Goal: Information Seeking & Learning: Learn about a topic

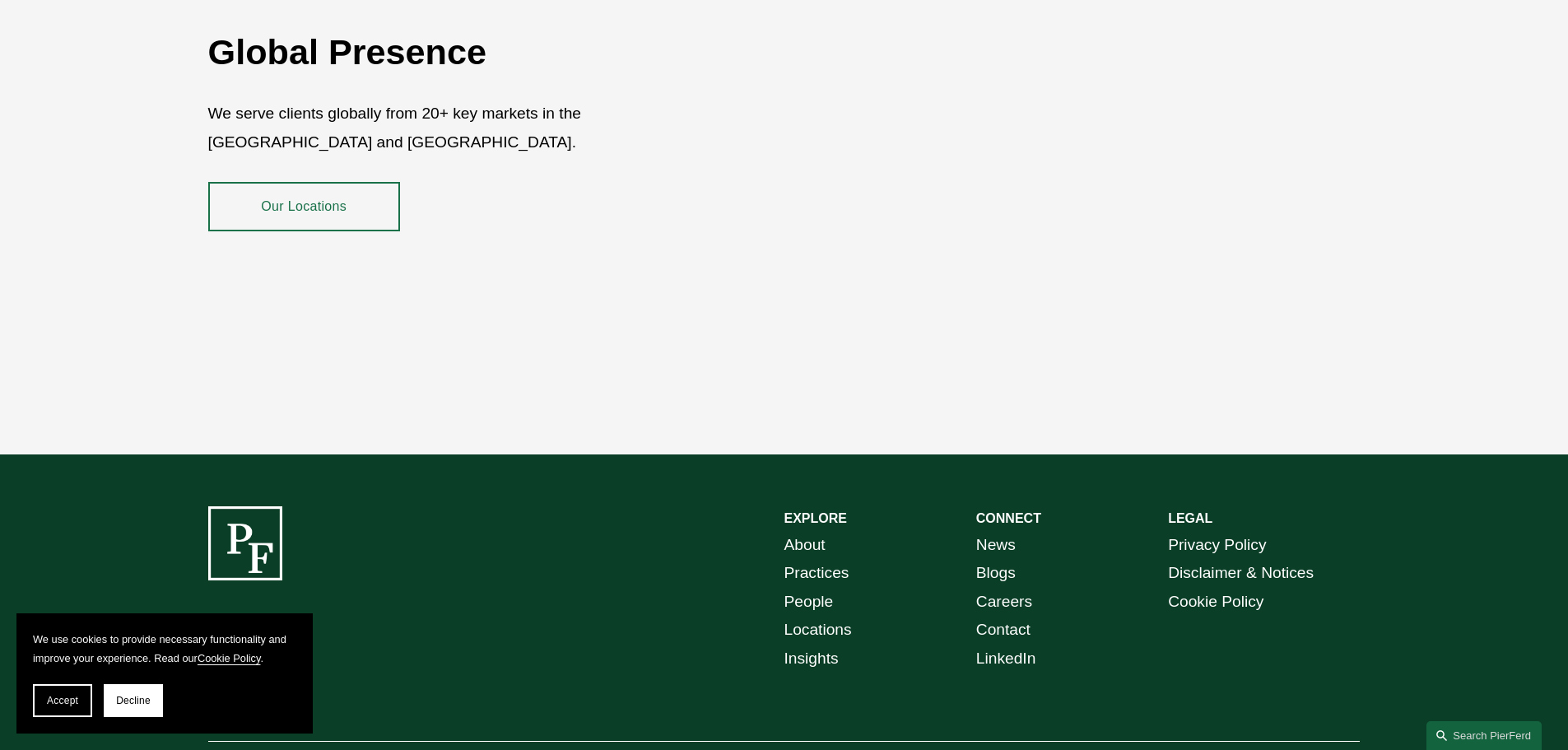
scroll to position [3012, 0]
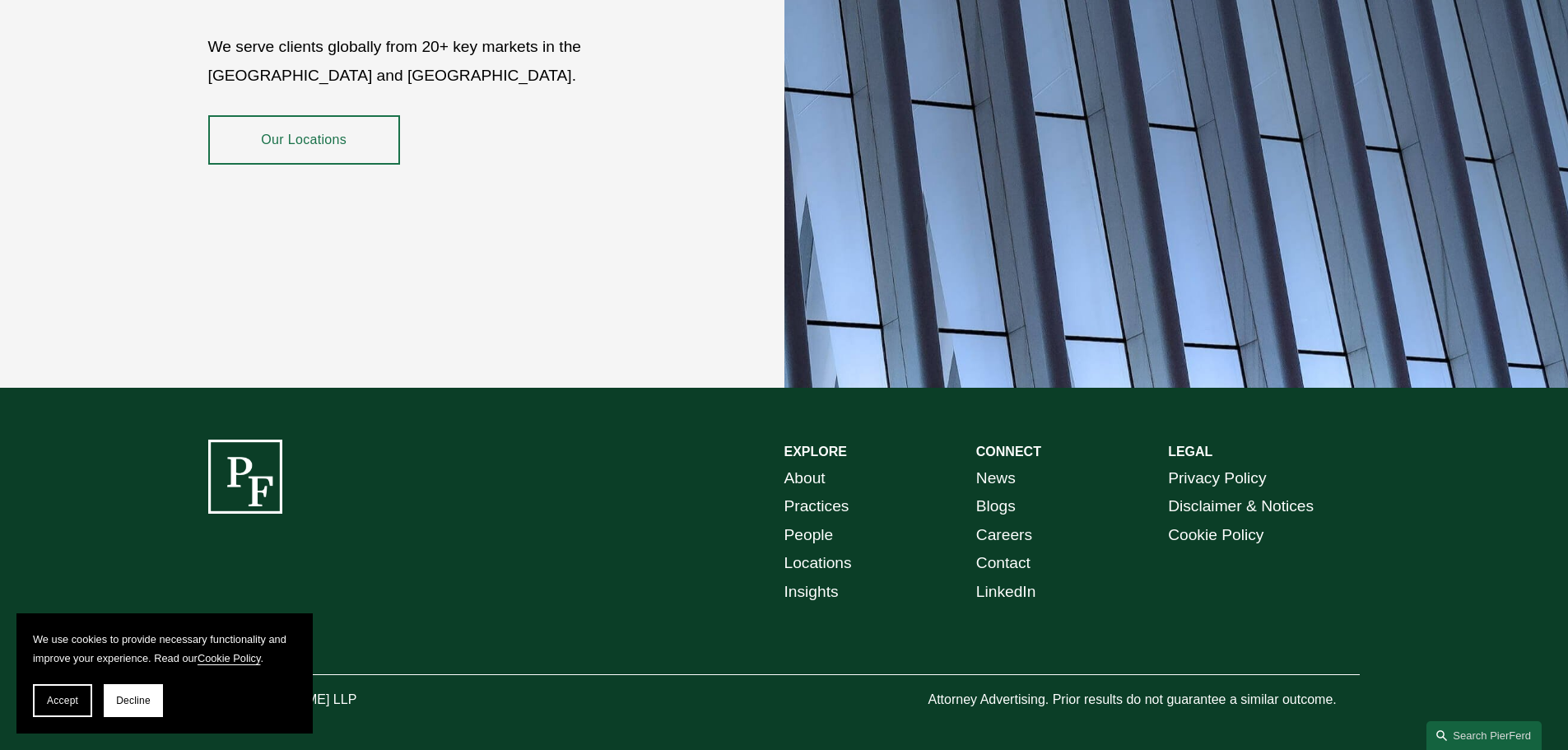
click at [986, 464] on link "News" at bounding box center [995, 479] width 39 height 29
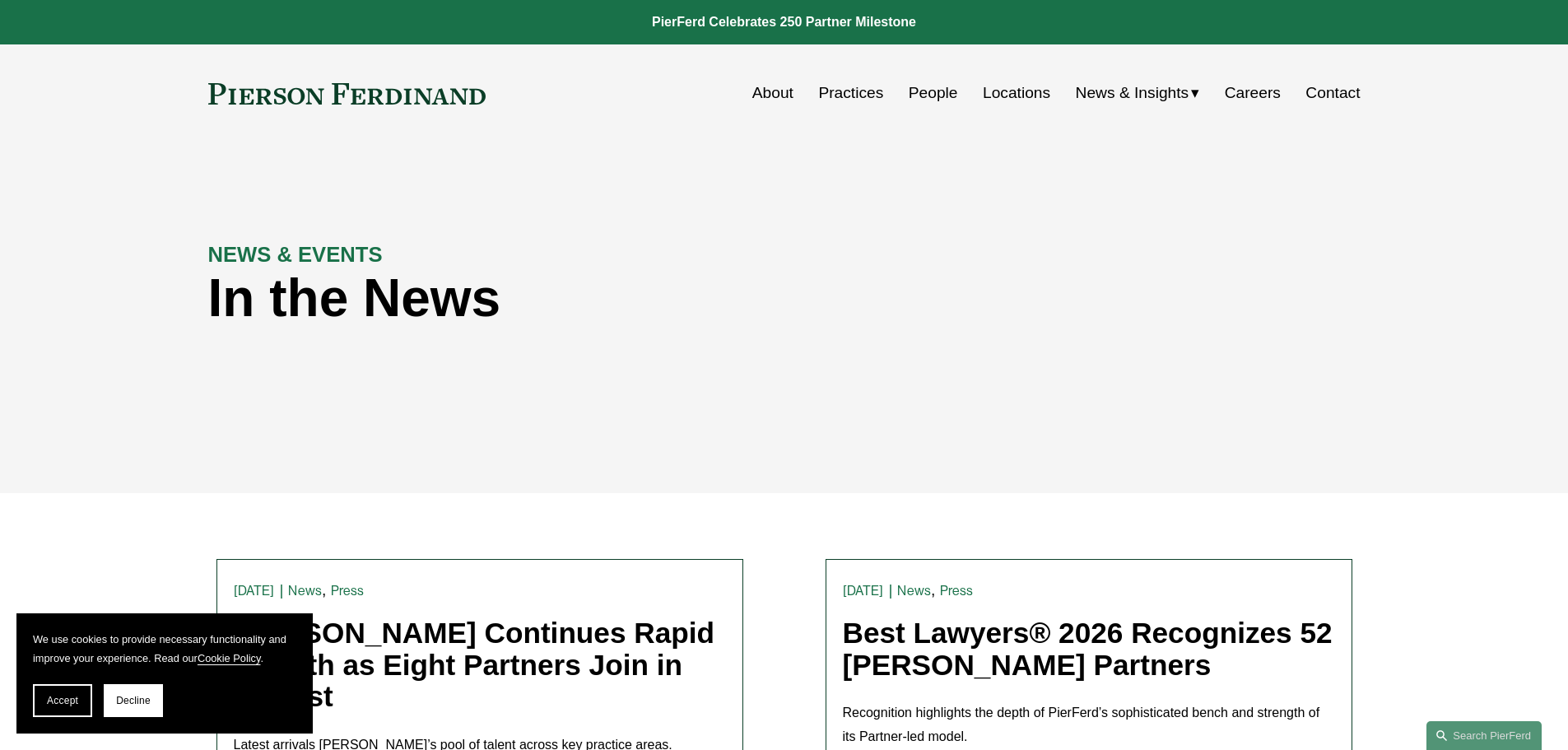
click at [1333, 93] on link "Contact" at bounding box center [1332, 93] width 55 height 32
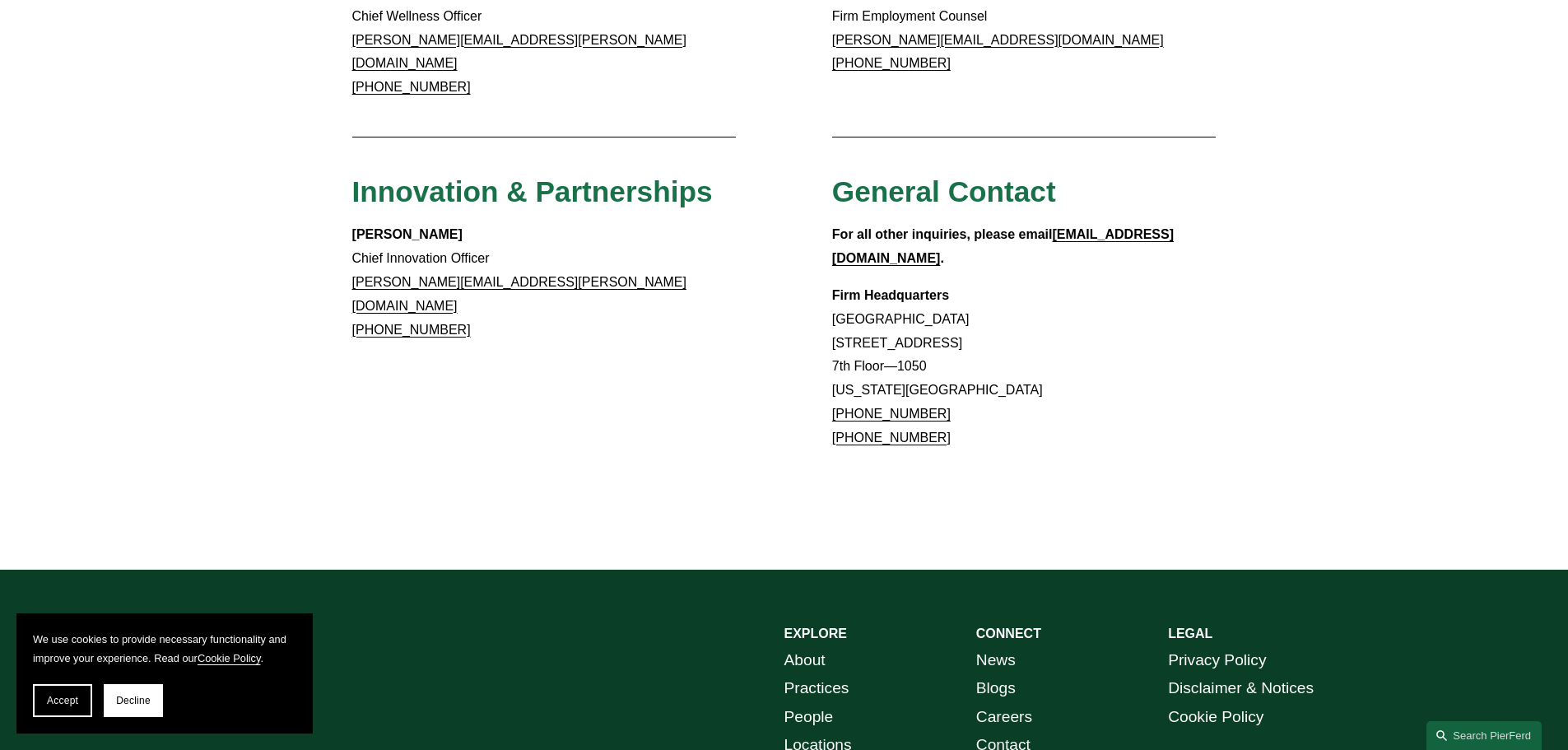
scroll to position [1538, 0]
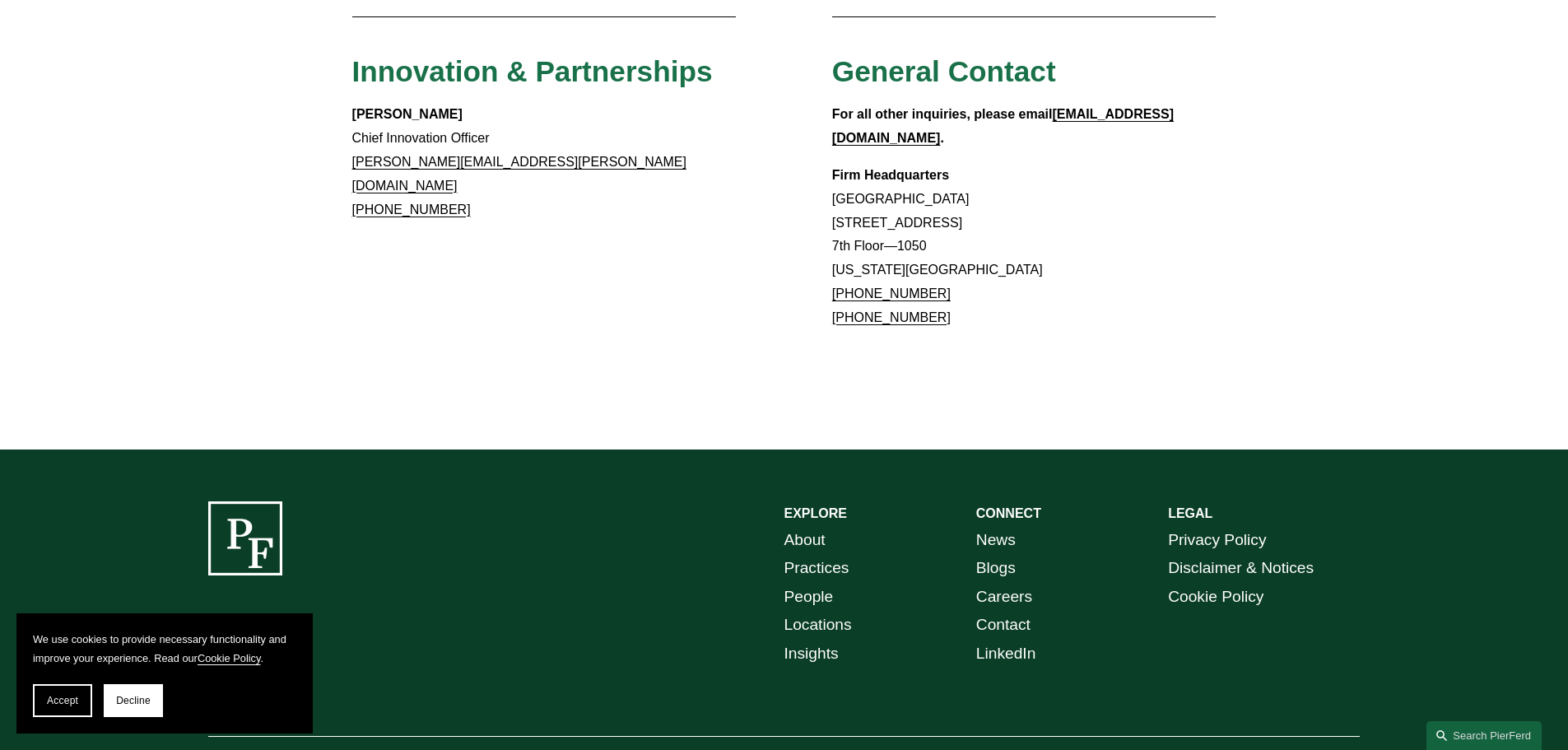
click at [988, 553] on link "Blogs" at bounding box center [995, 568] width 39 height 29
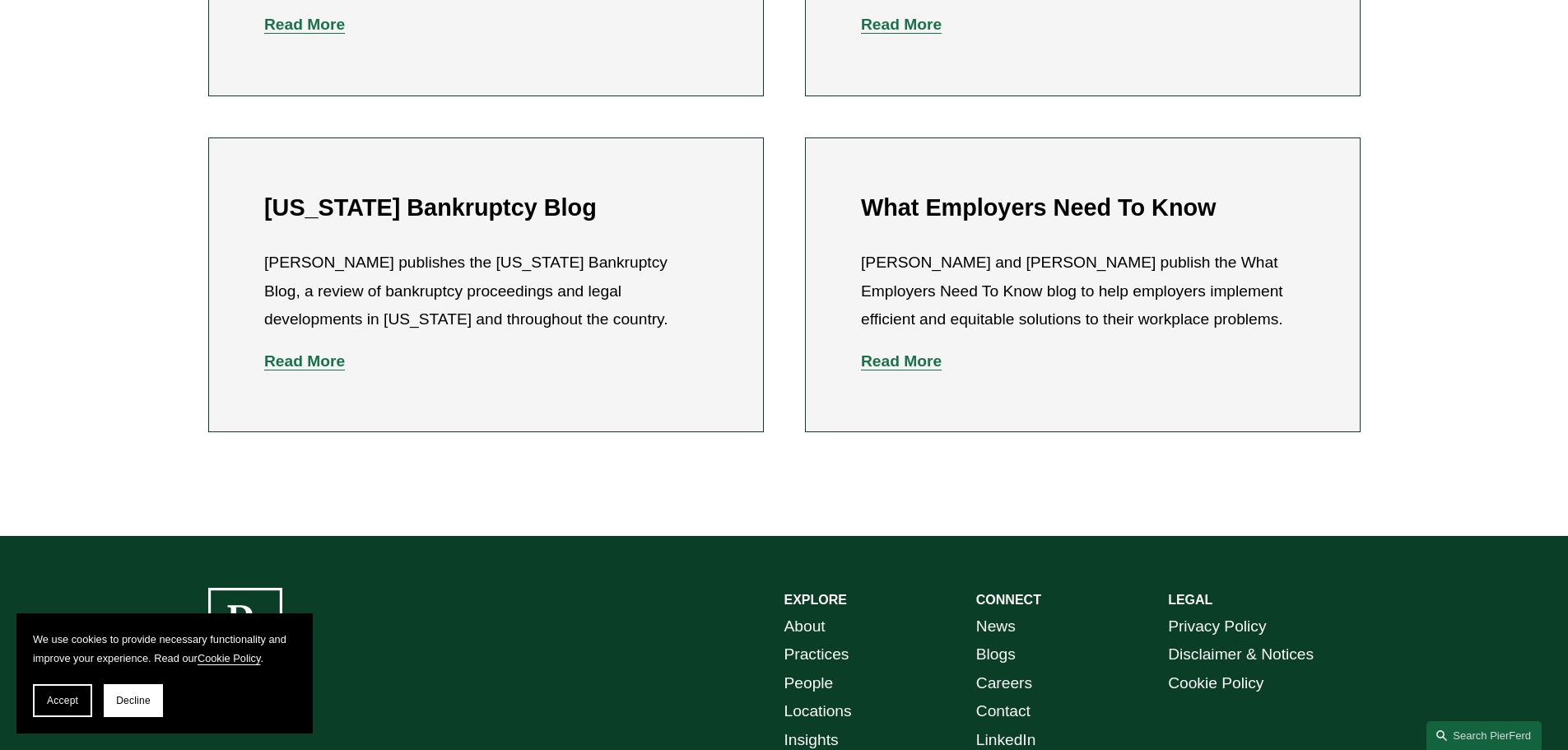
scroll to position [878, 0]
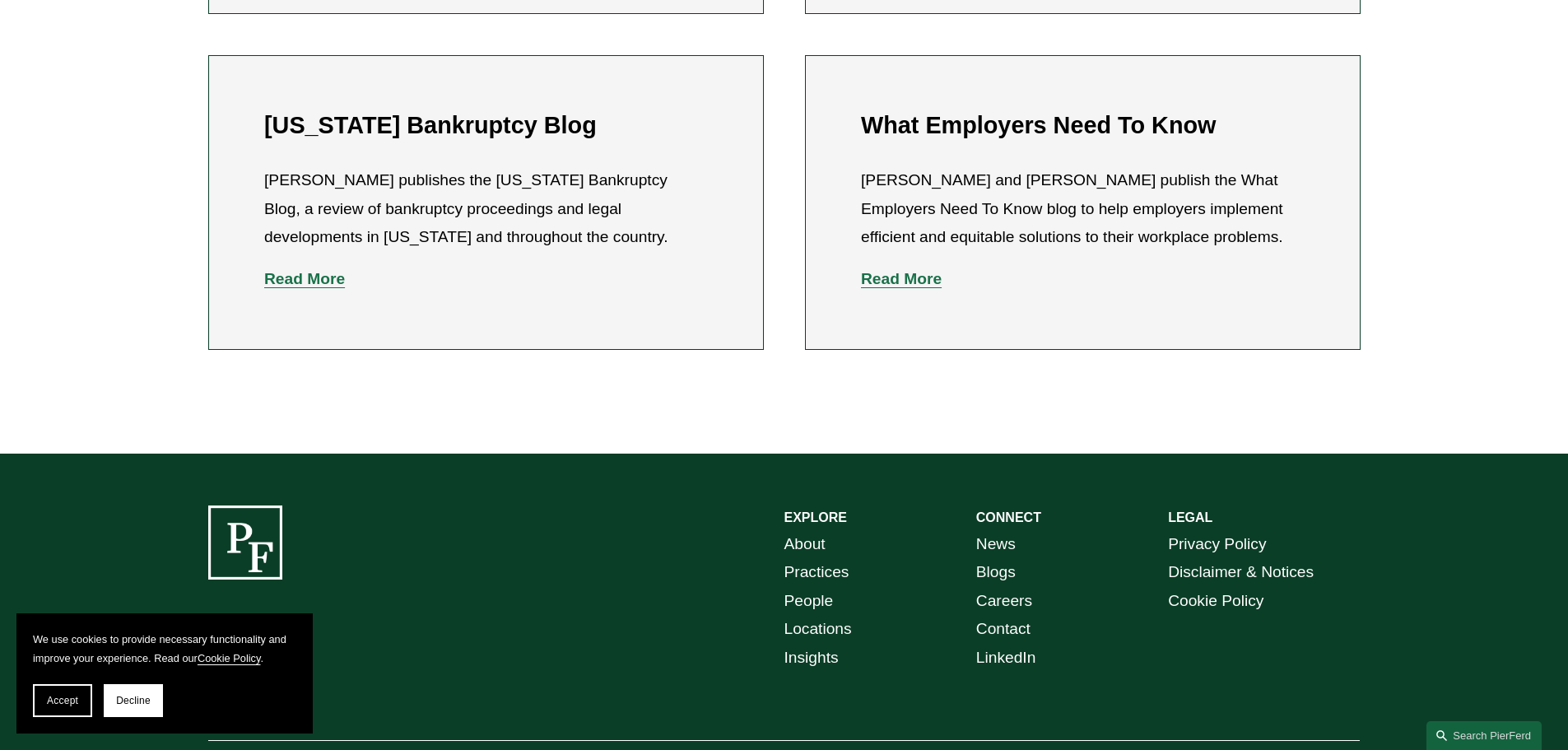
click at [799, 662] on link "Insights" at bounding box center [811, 658] width 55 height 29
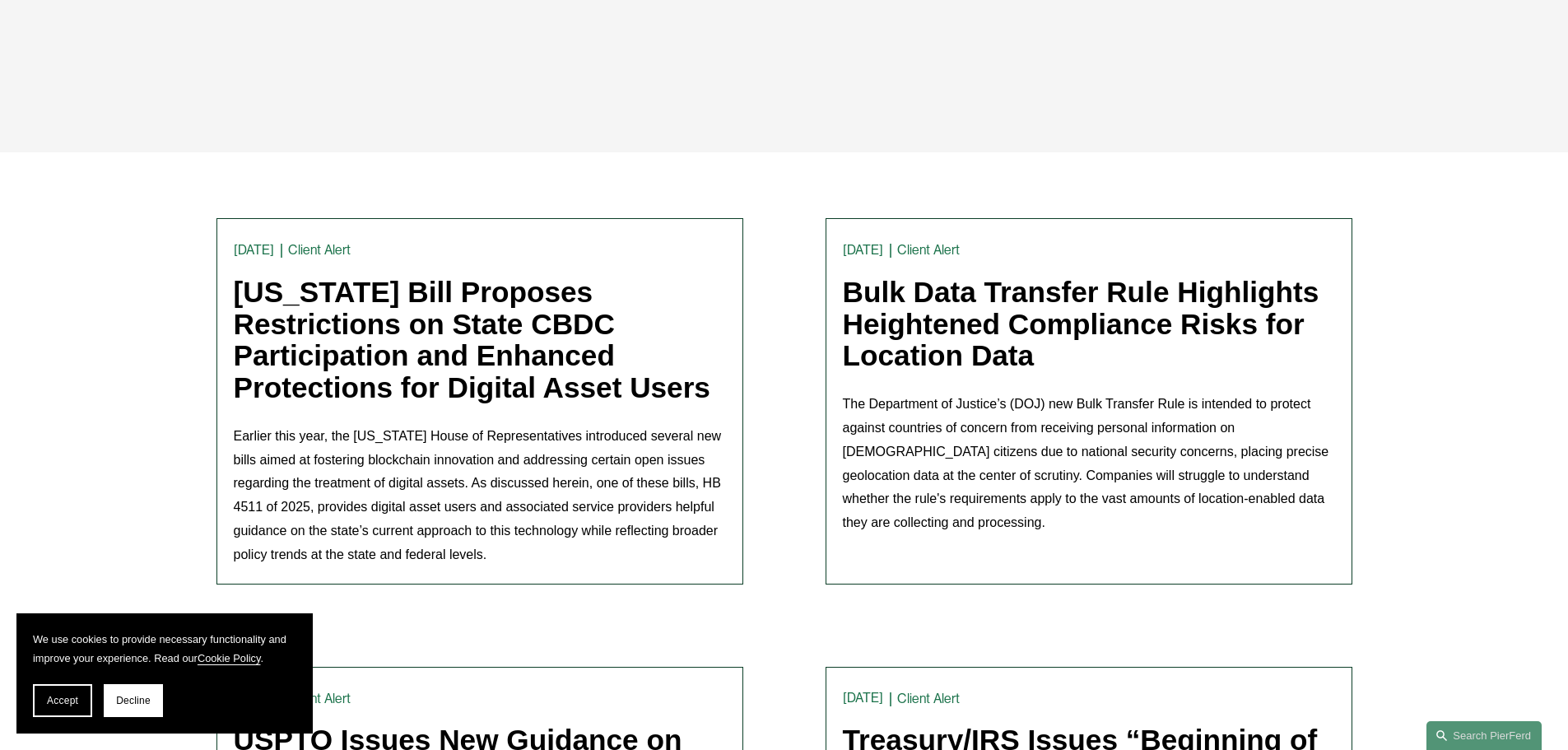
scroll to position [329, 0]
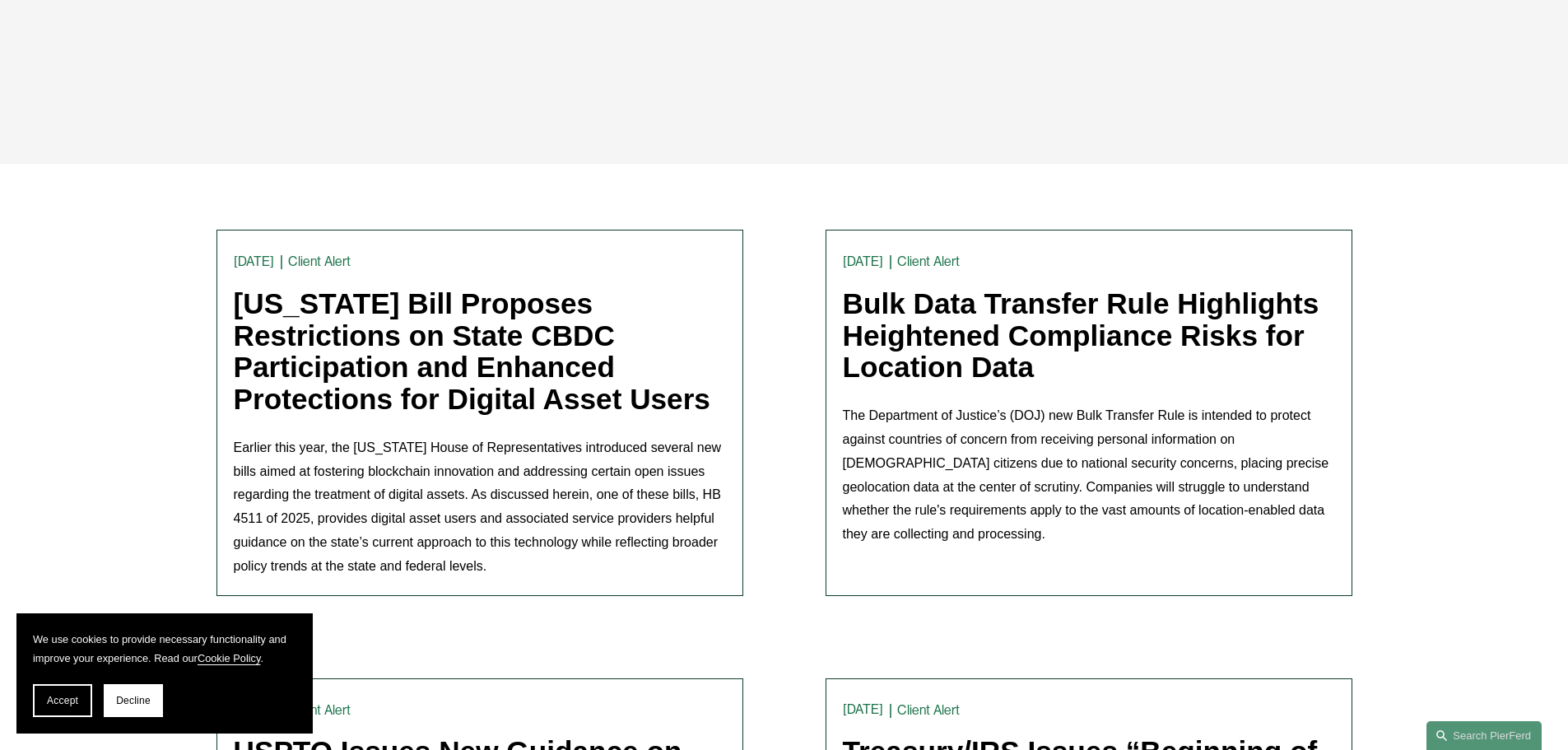
click at [333, 260] on link "Client Alert" at bounding box center [318, 261] width 62 height 15
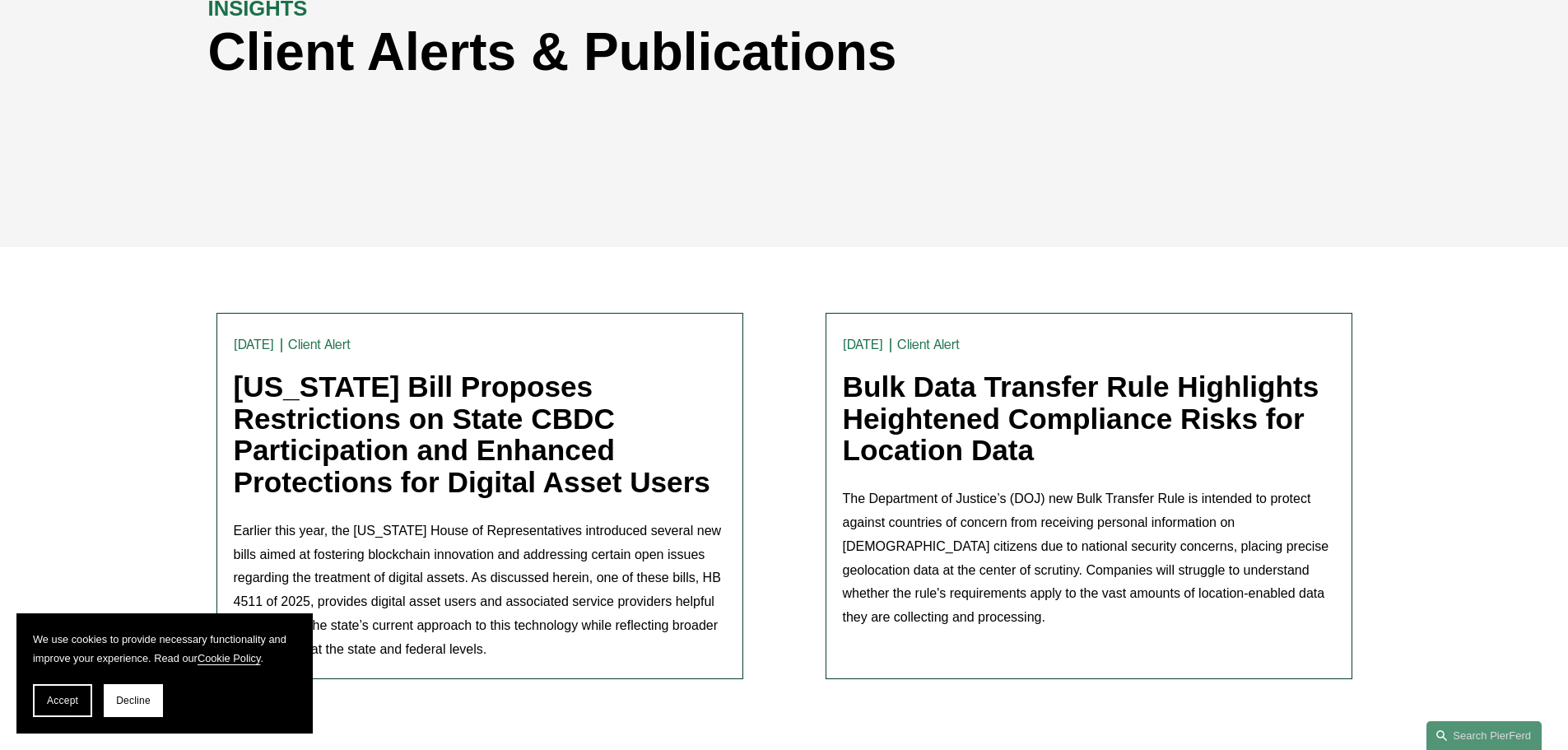
scroll to position [246, 0]
click at [397, 392] on link "[US_STATE] Bill Proposes Restrictions on State CBDC Participation and Enhanced …" at bounding box center [472, 433] width 477 height 128
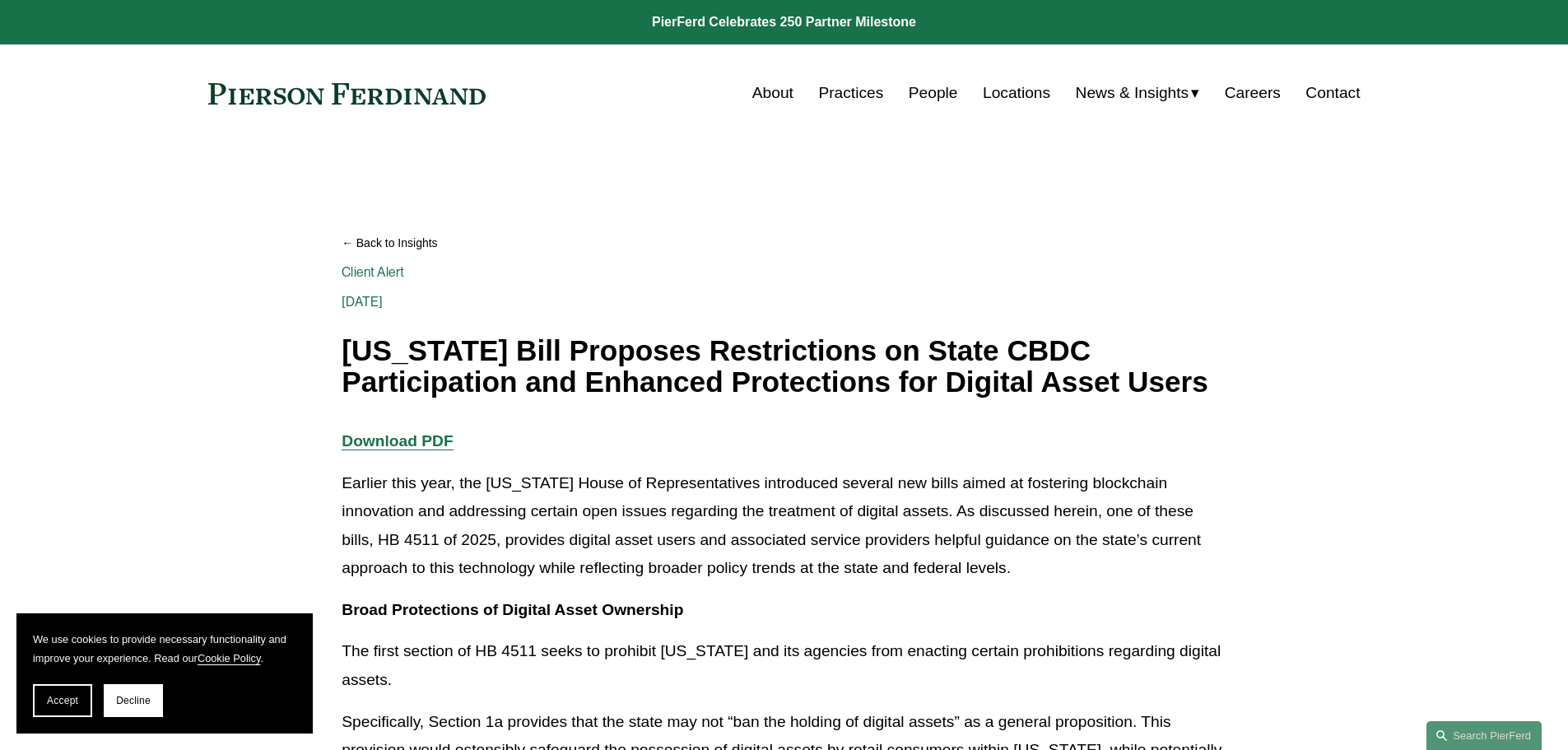
click at [0, 0] on span "Insights" at bounding box center [0, 0] width 0 height 0
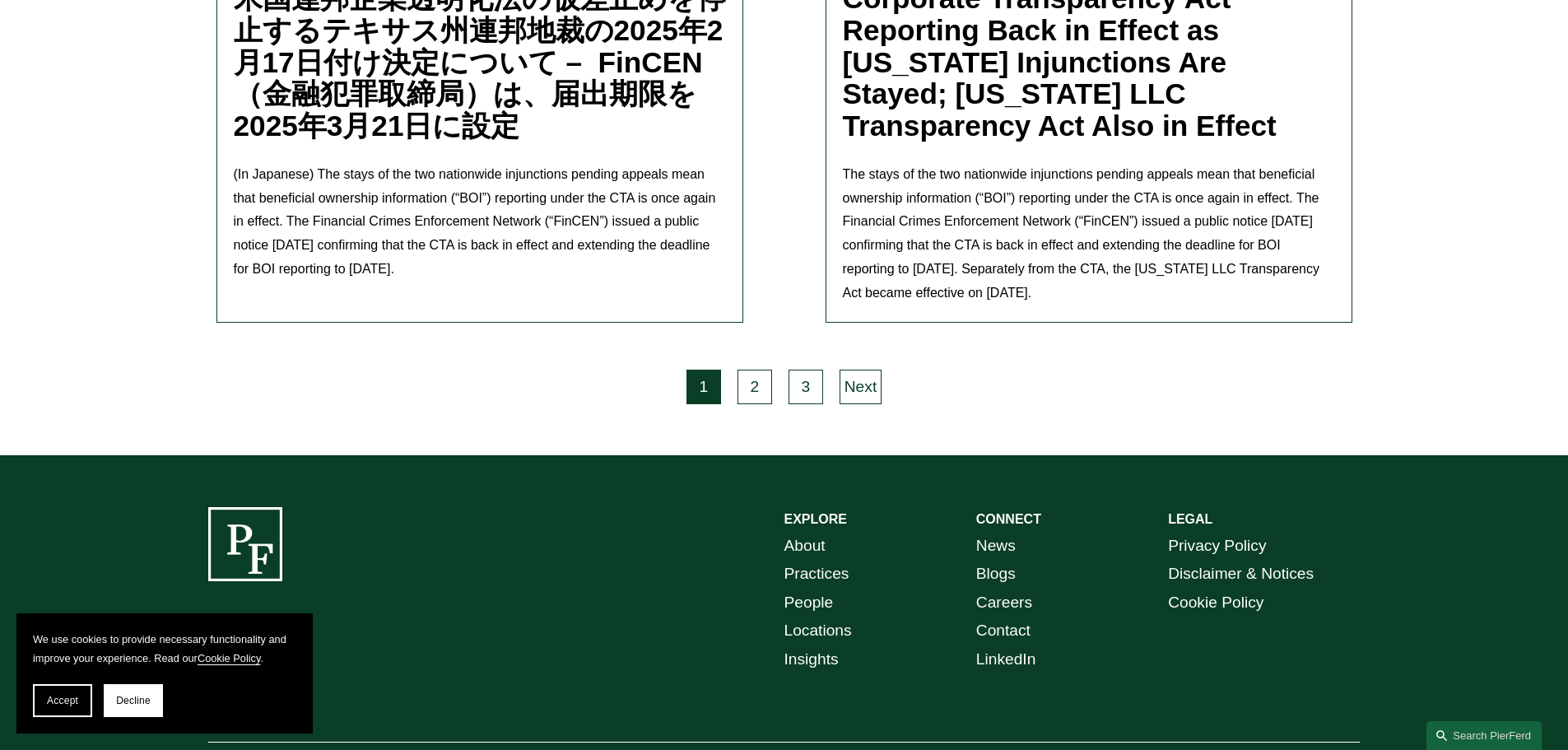
scroll to position [4651, 0]
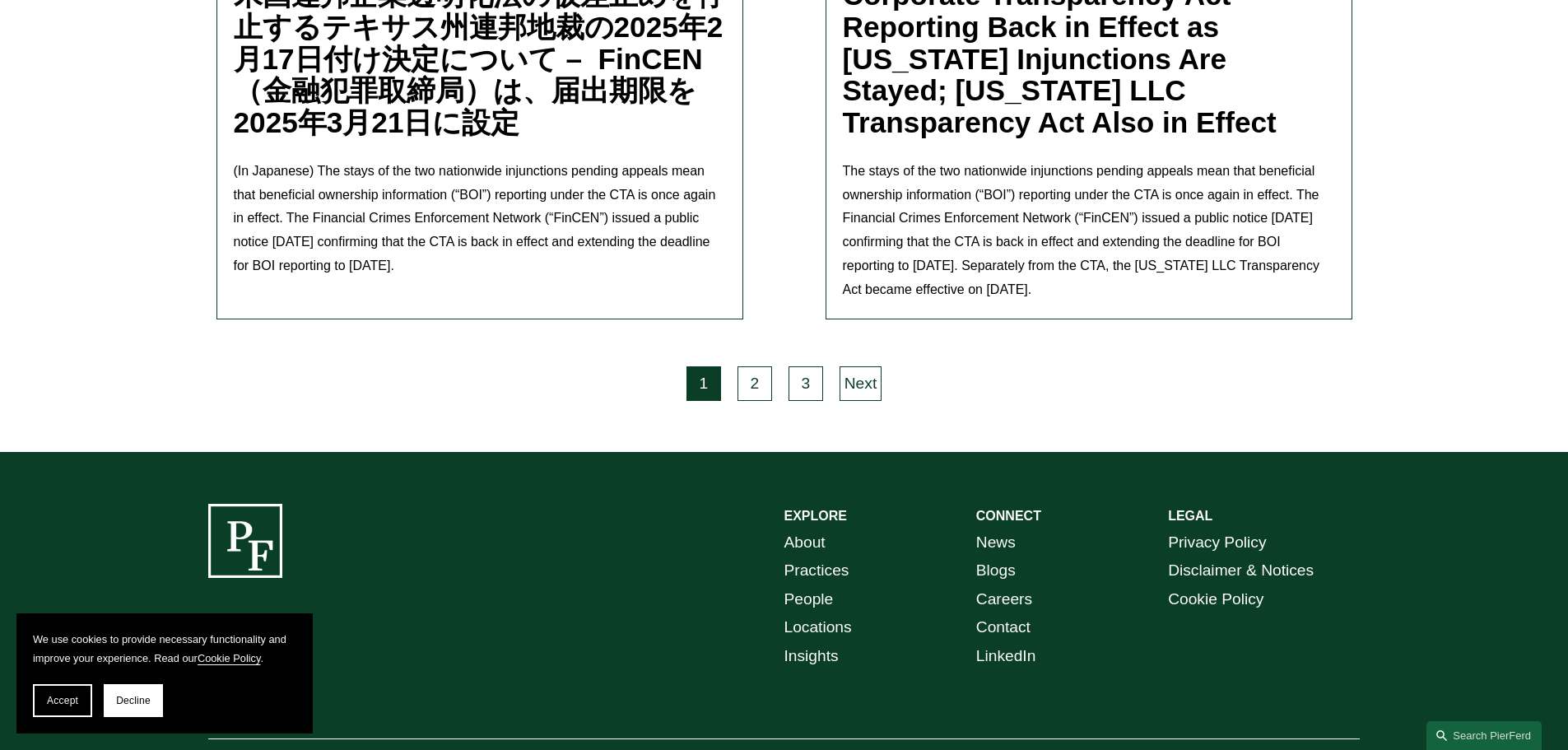
click at [994, 556] on link "Blogs" at bounding box center [995, 571] width 39 height 29
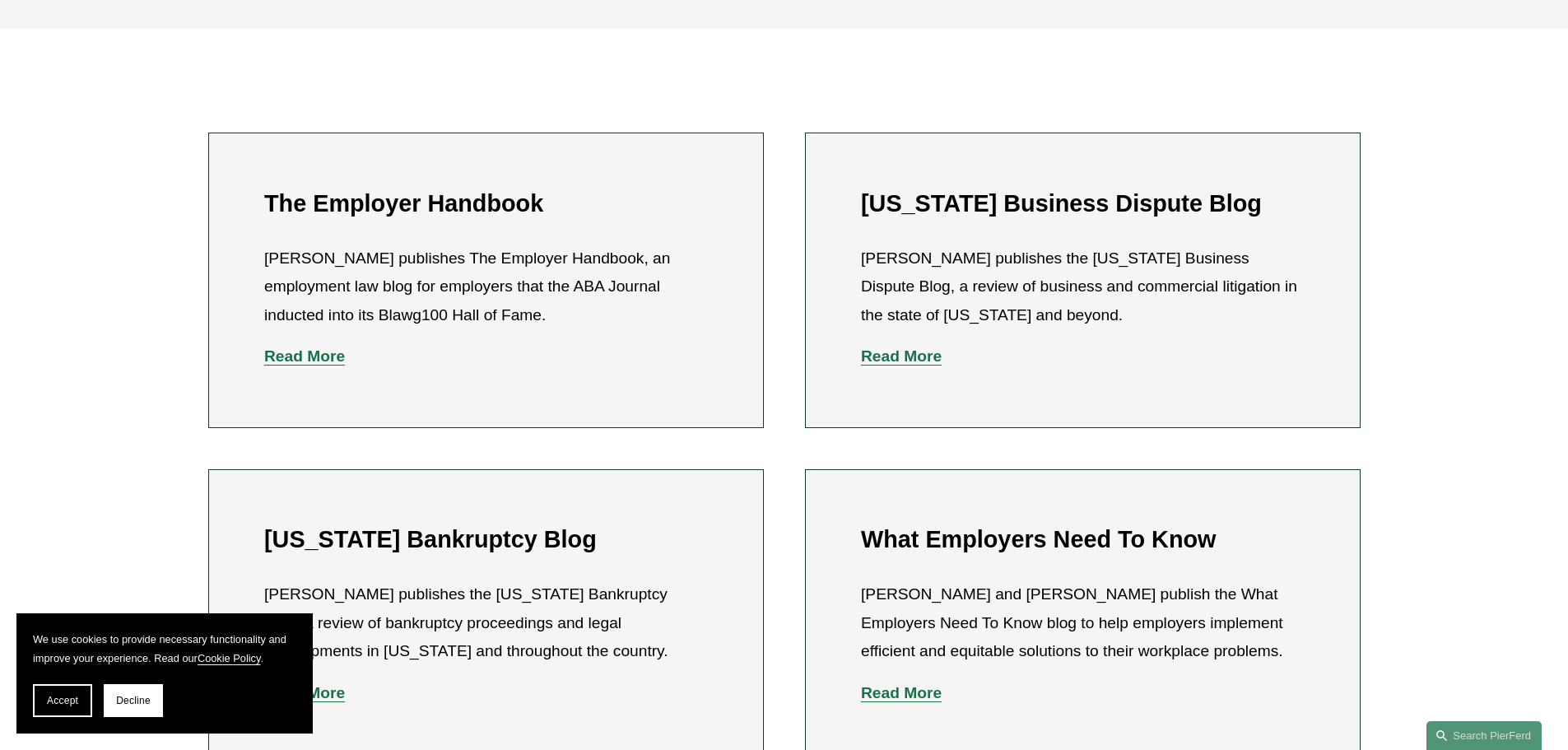
scroll to position [823, 0]
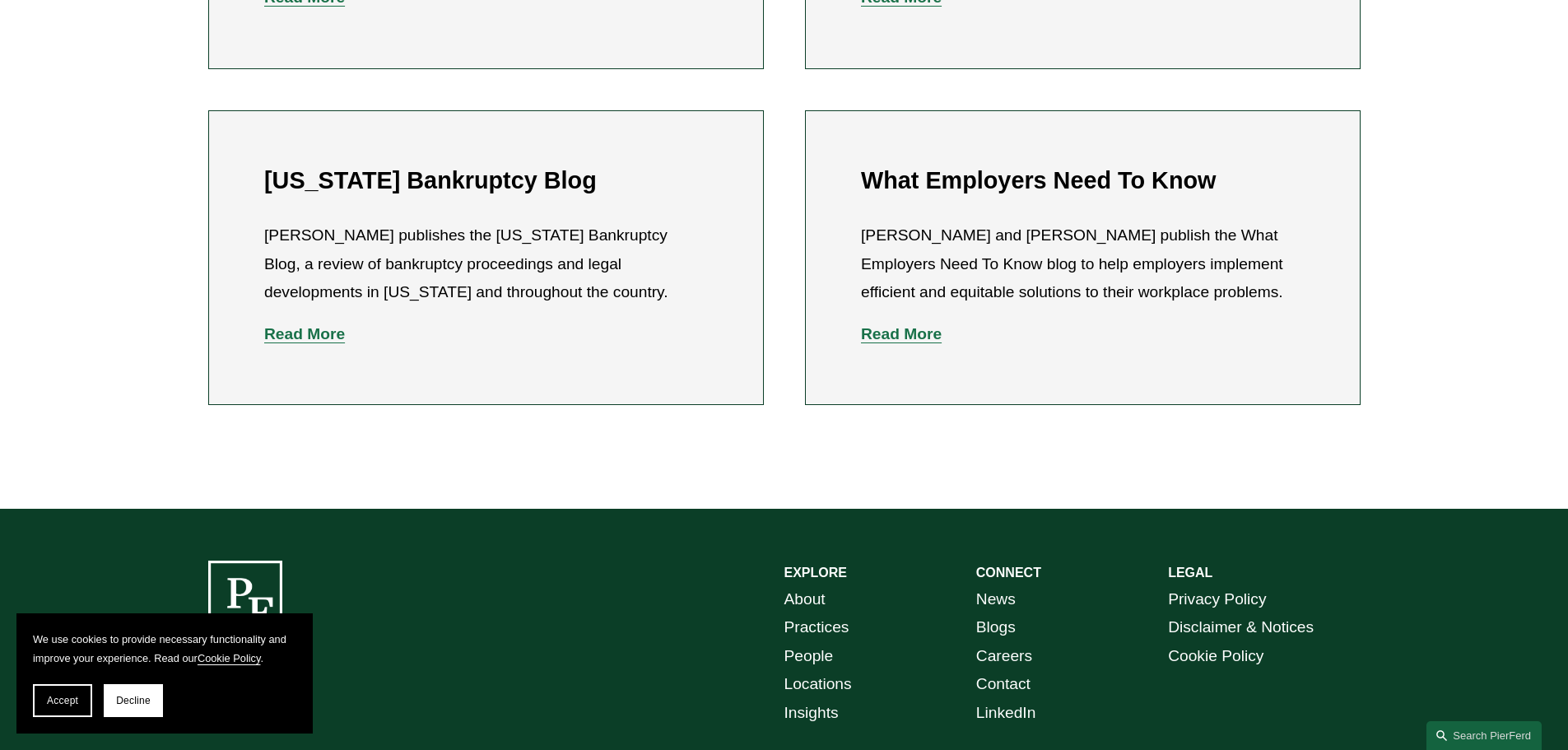
click at [909, 337] on strong "Read More" at bounding box center [901, 334] width 81 height 17
